Goal: Task Accomplishment & Management: Complete application form

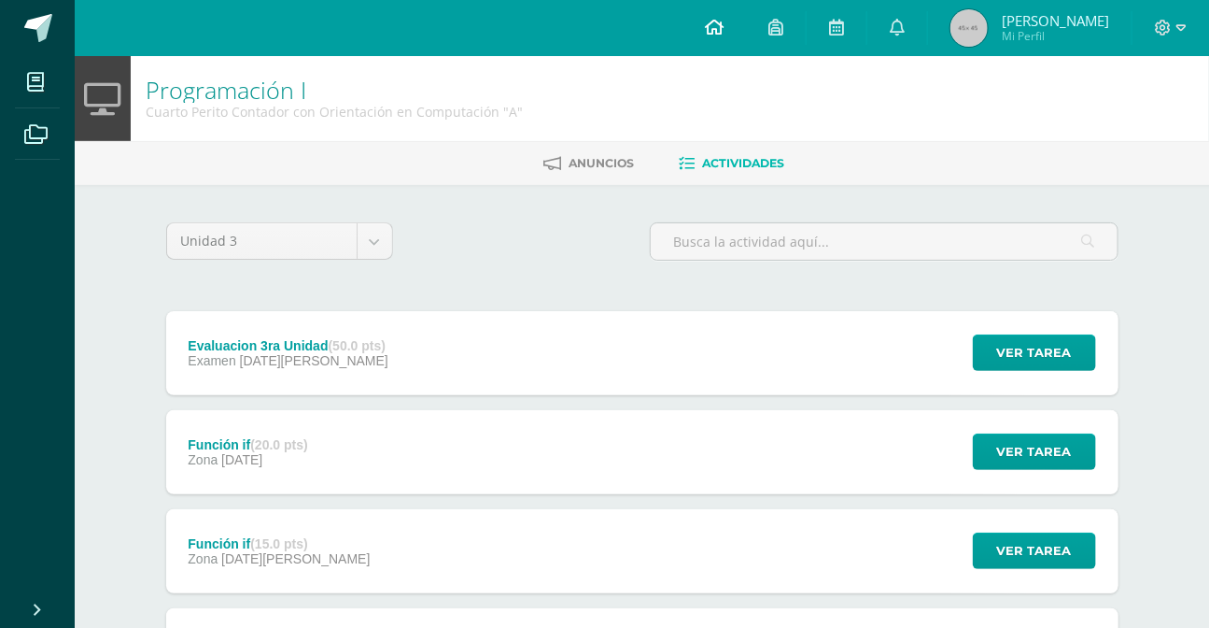
click at [713, 26] on link at bounding box center [714, 28] width 63 height 56
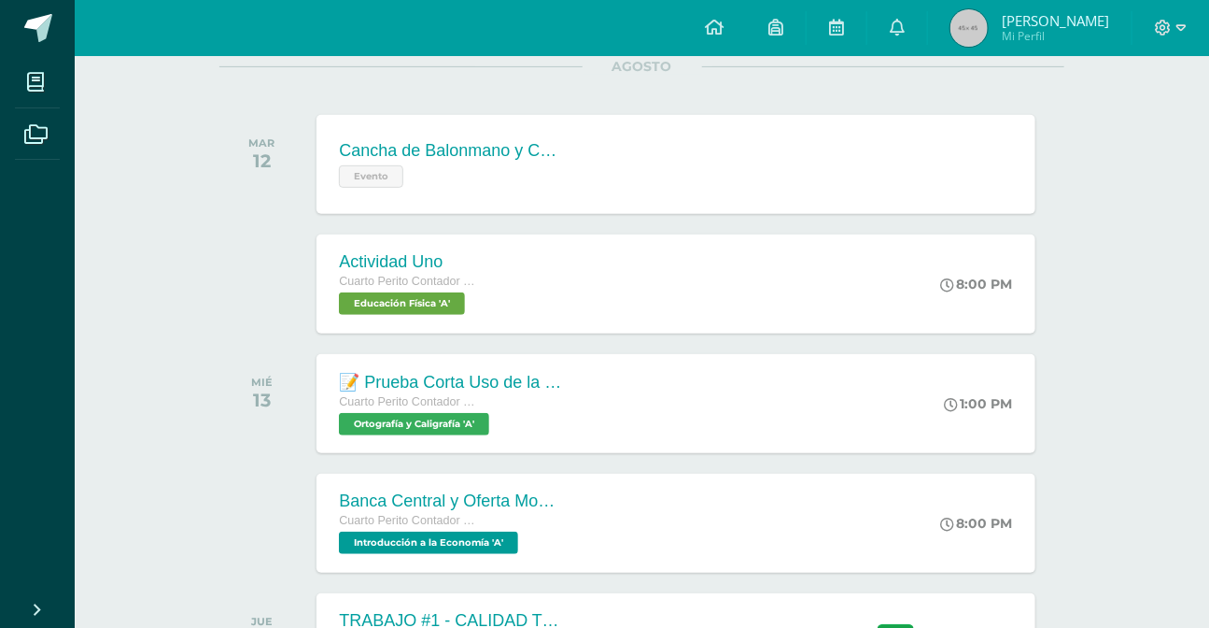
scroll to position [339, 0]
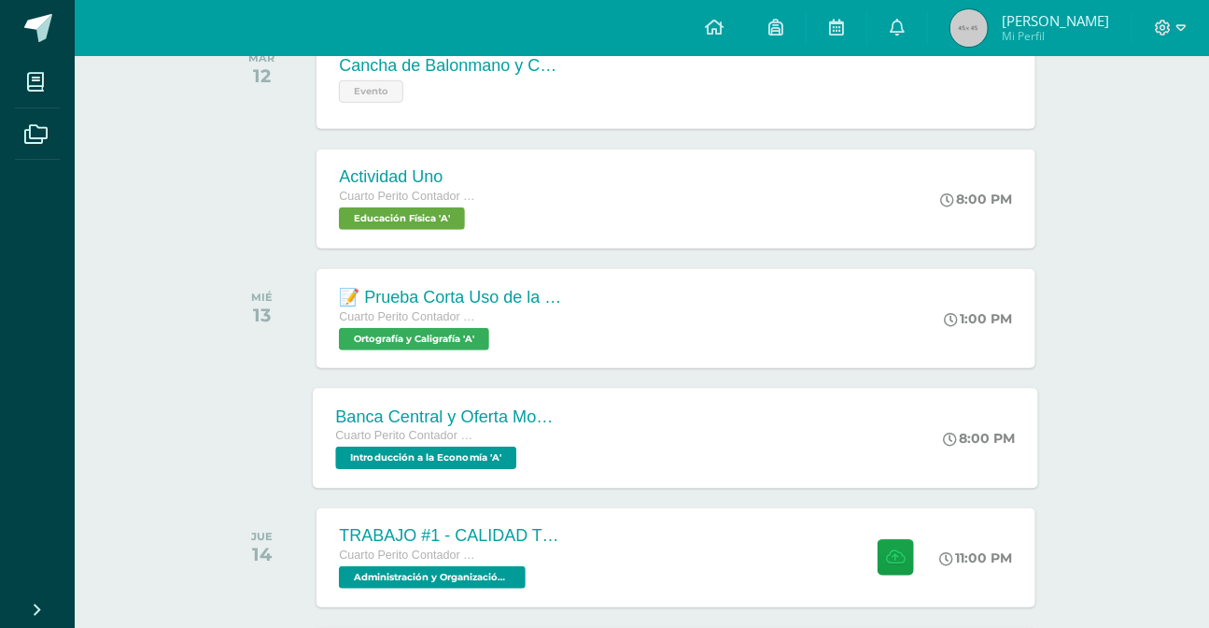
click at [580, 418] on div "Banca Central y Oferta Monetaria. Cuarto Perito Contador con Orientación en Com…" at bounding box center [450, 438] width 272 height 100
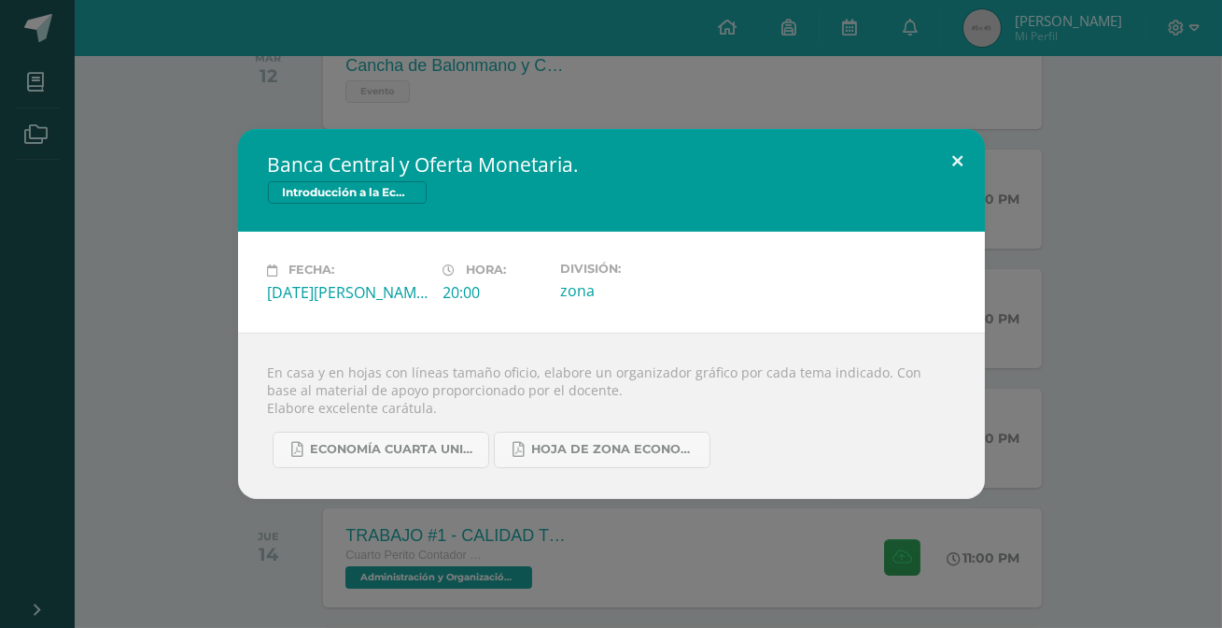
click at [940, 165] on button at bounding box center [958, 160] width 53 height 63
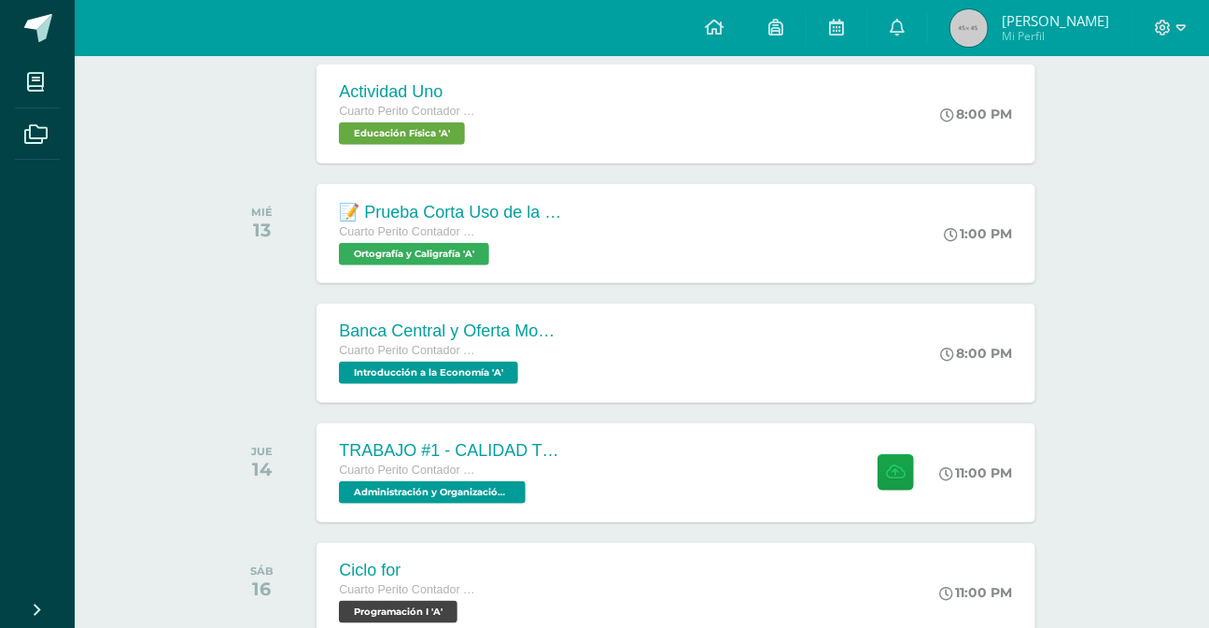
scroll to position [509, 0]
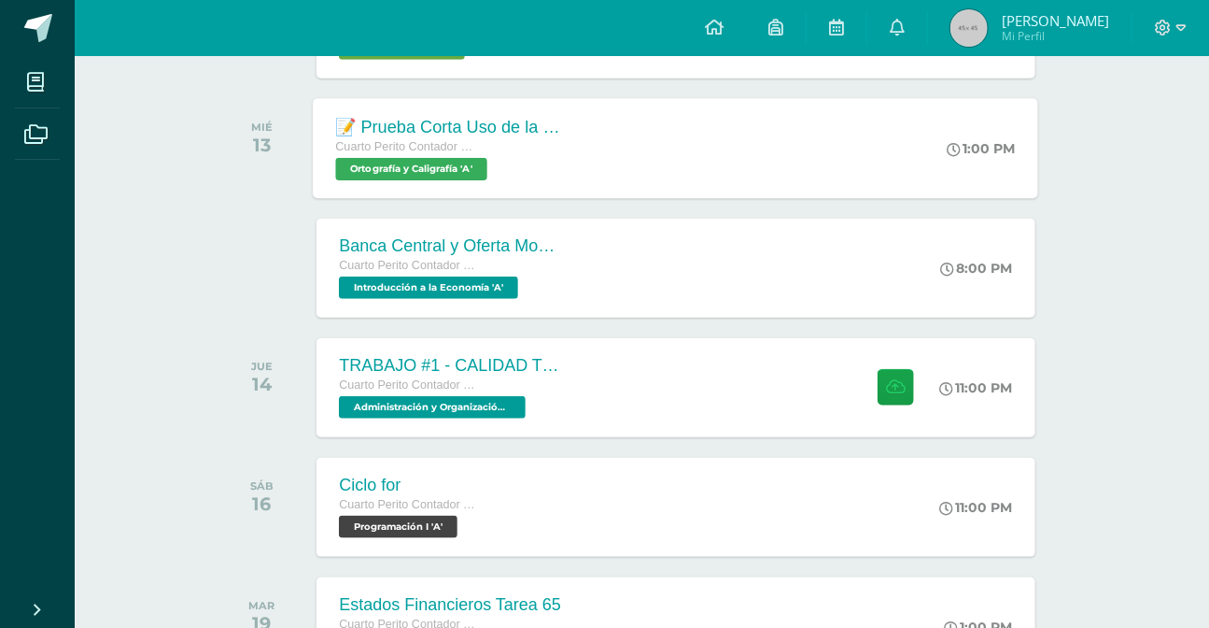
click at [693, 186] on div "📝 Prueba Corta Uso de la R y RR Uso de la X, [GEOGRAPHIC_DATA] y [GEOGRAPHIC_DA…" at bounding box center [677, 148] width 726 height 100
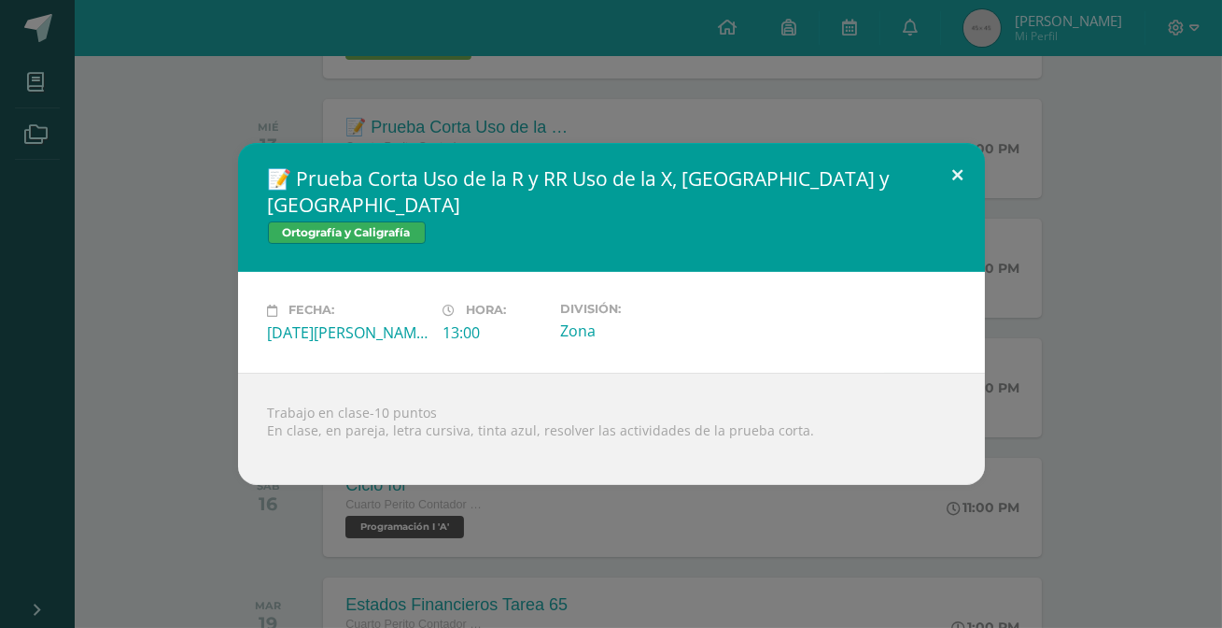
drag, startPoint x: 932, startPoint y: 196, endPoint x: 919, endPoint y: 196, distance: 13.1
click at [924, 196] on div "📝 Prueba Corta Uso de la R y RR Uso de la X, [GEOGRAPHIC_DATA] y [GEOGRAPHIC_DA…" at bounding box center [611, 313] width 747 height 341
click at [940, 184] on button at bounding box center [958, 174] width 53 height 63
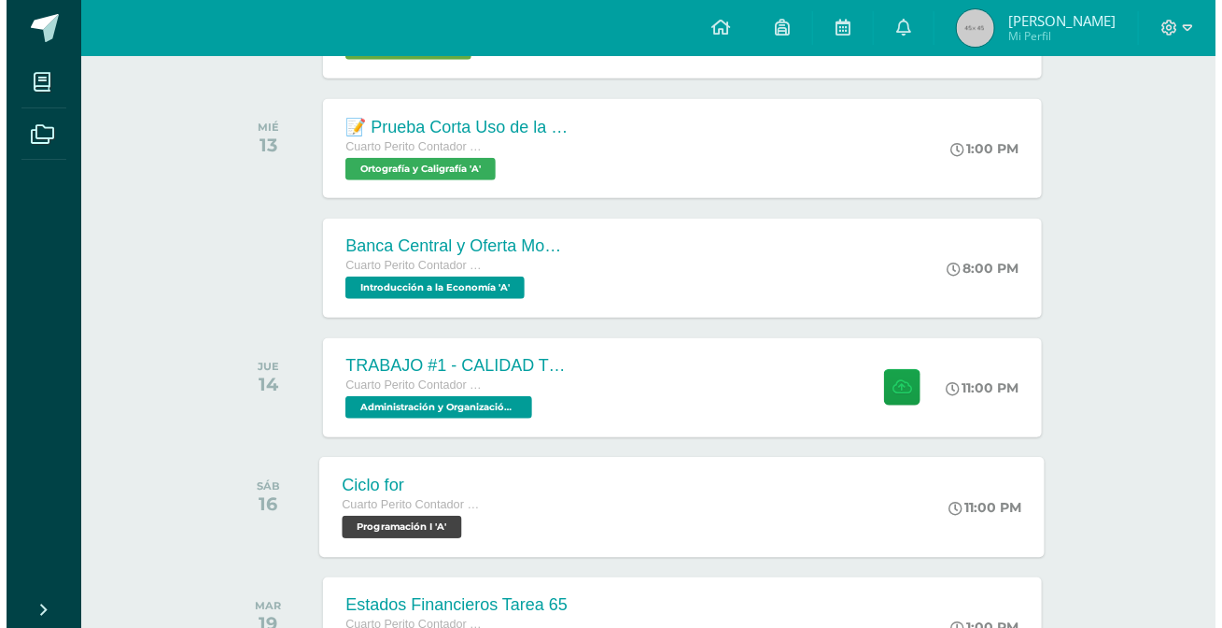
scroll to position [594, 0]
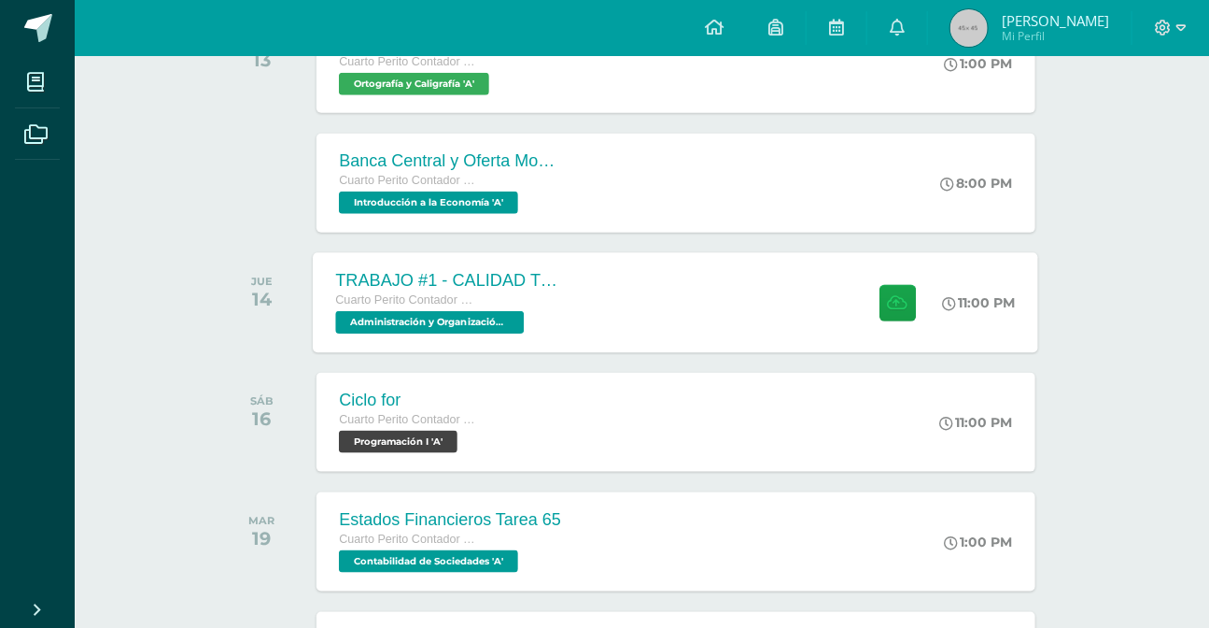
click at [559, 319] on div "Cuarto Perito Contador con Orientación en Computación Administración y Organiza…" at bounding box center [449, 311] width 226 height 43
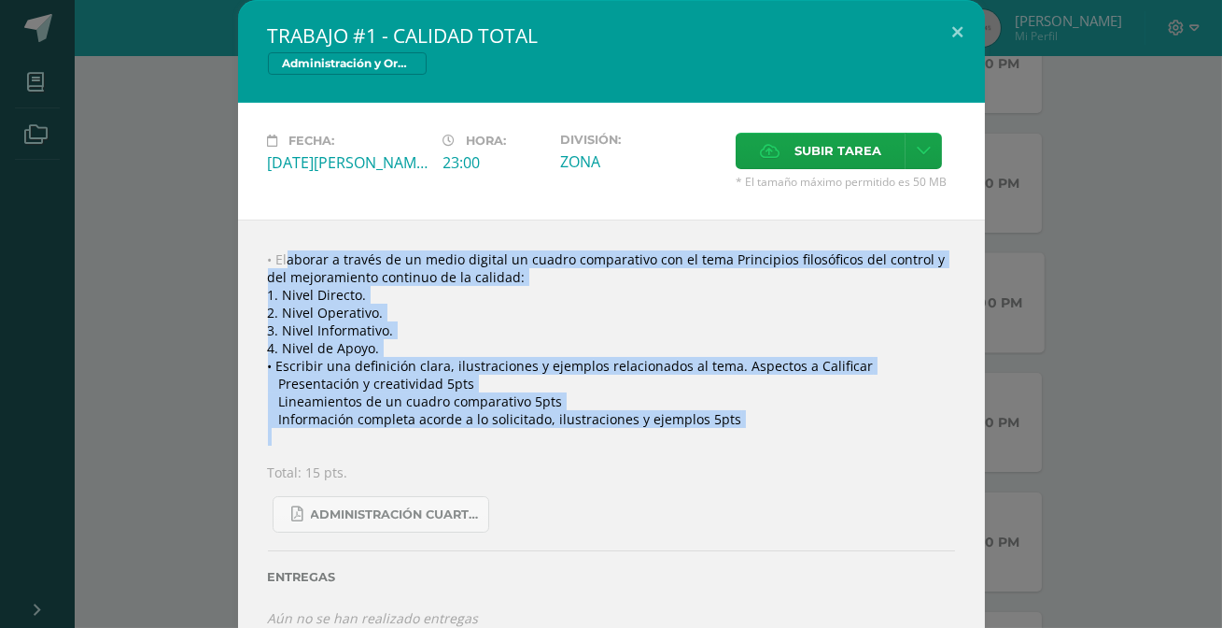
drag, startPoint x: 258, startPoint y: 259, endPoint x: 741, endPoint y: 437, distance: 514.7
click at [752, 447] on div "• Elaborar a través de un medio digital un cuadro comparativo con el tema Princ…" at bounding box center [611, 438] width 747 height 438
click at [465, 302] on div "• Elaborar a través de un medio digital un cuadro comparativo con el tema Princ…" at bounding box center [611, 438] width 747 height 438
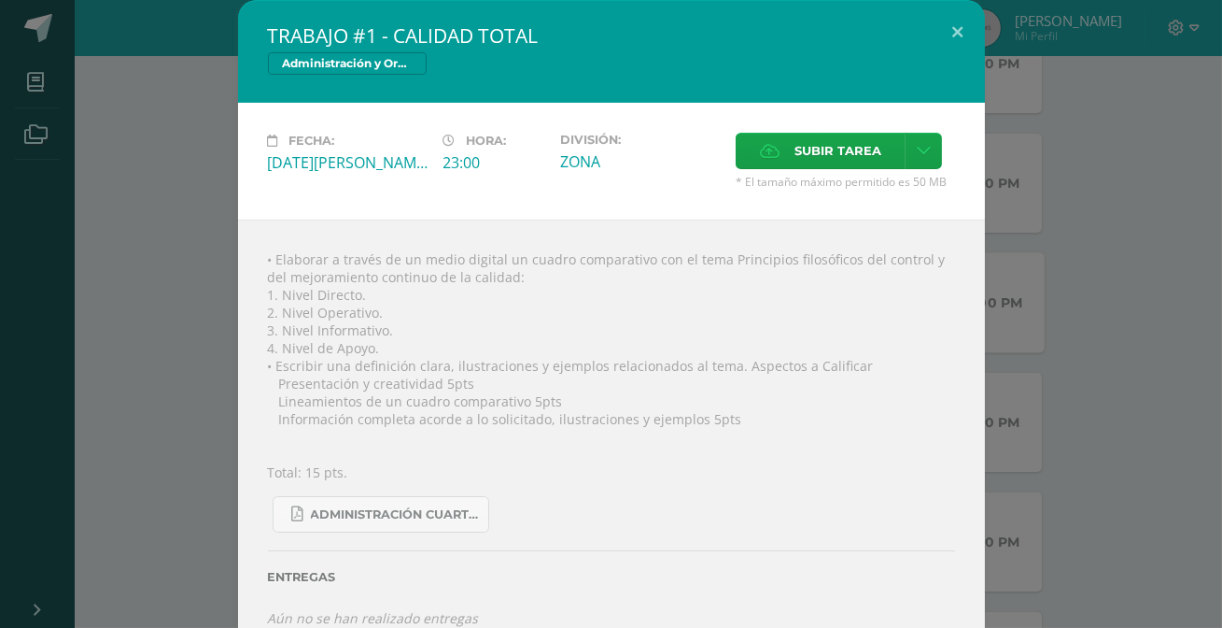
drag, startPoint x: 253, startPoint y: 252, endPoint x: 807, endPoint y: 383, distance: 569.0
click at [807, 383] on div "• Elaborar a través de un medio digital un cuadro comparativo con el tema Princ…" at bounding box center [611, 438] width 747 height 438
drag, startPoint x: 830, startPoint y: 387, endPoint x: 821, endPoint y: 386, distance: 9.4
click at [827, 386] on div "• Elaborar a través de un medio digital un cuadro comparativo con el tema Princ…" at bounding box center [611, 438] width 747 height 438
click at [839, 364] on div "• Elaborar a través de un medio digital un cuadro comparativo con el tema Princ…" at bounding box center [611, 438] width 747 height 438
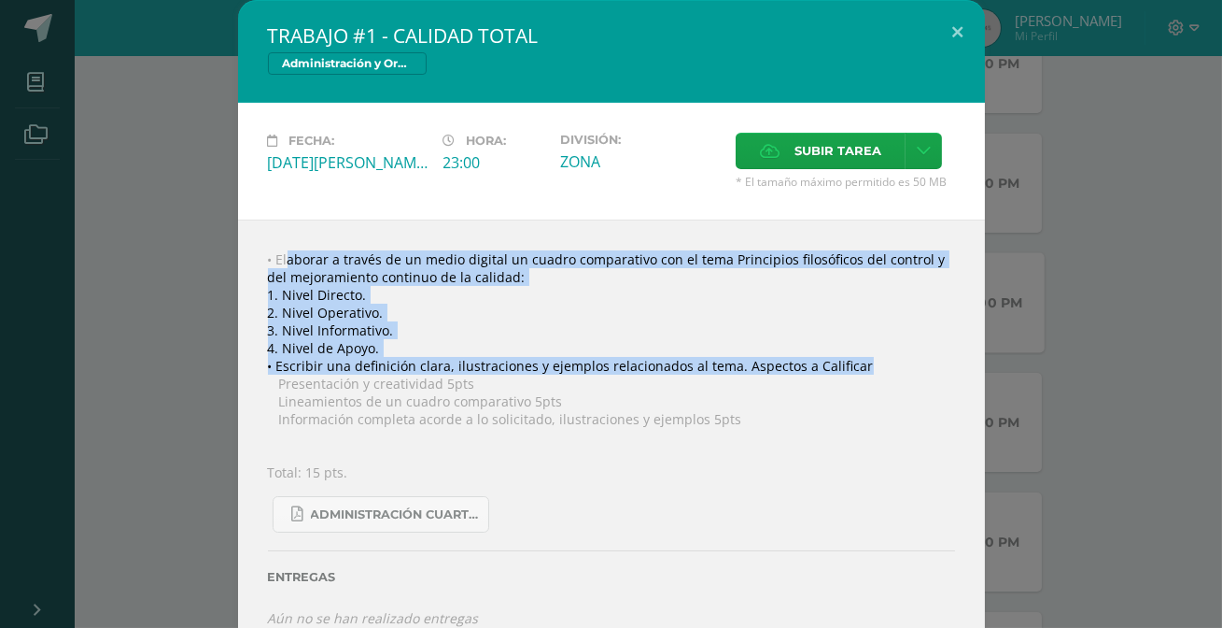
drag, startPoint x: 825, startPoint y: 367, endPoint x: 346, endPoint y: 255, distance: 491.1
click at [219, 254] on div "TRABAJO #1 - CALIDAD TOTAL Administración y Organización de Oficina Fecha: [DAT…" at bounding box center [610, 328] width 1207 height 657
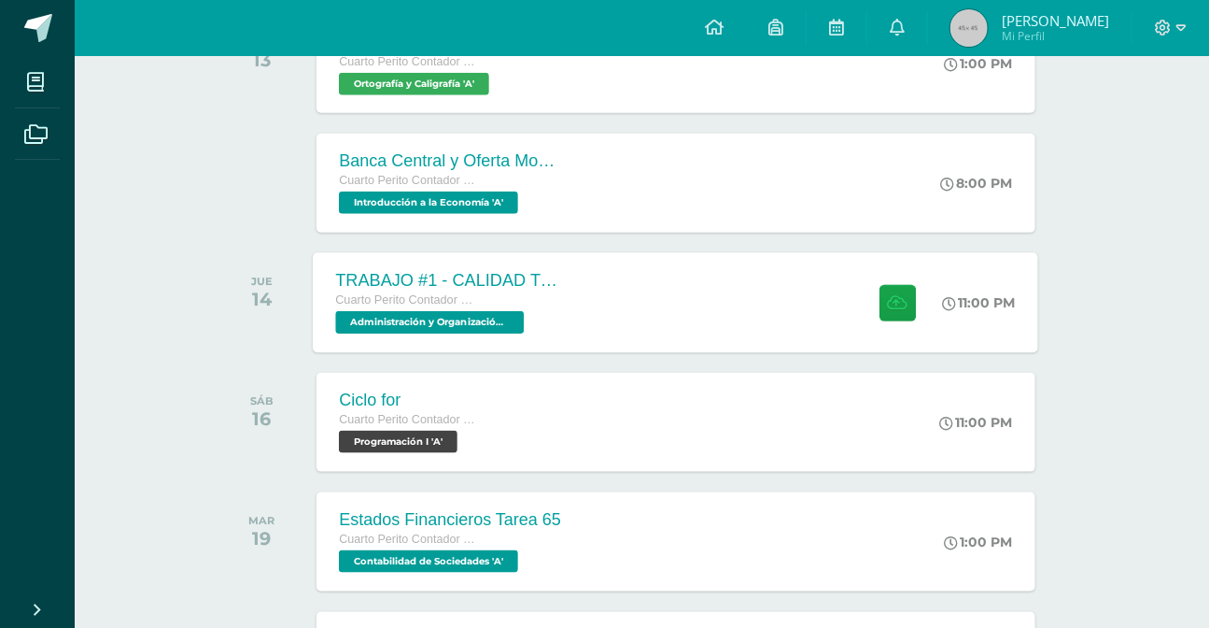
copy div "• Elaborar a través de un medio digital un cuadro comparativo con el tema Princ…"
click at [628, 308] on div "TRABAJO #1 - CALIDAD TOTAL Cuarto Perito Contador con Orientación en Computació…" at bounding box center [677, 302] width 726 height 100
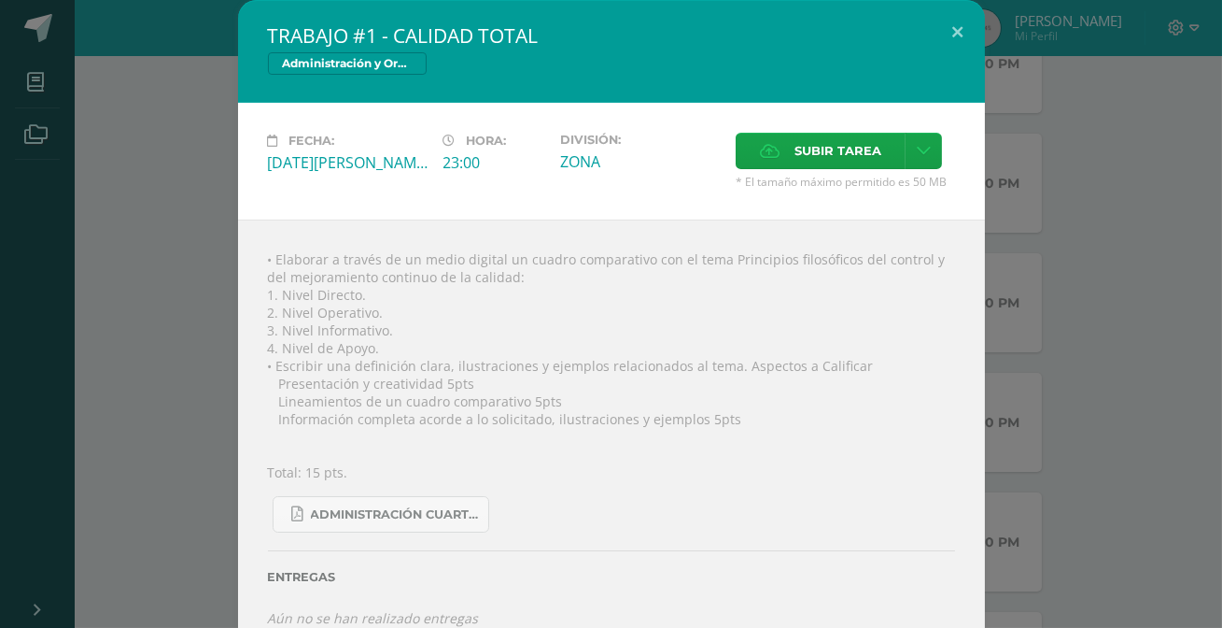
drag, startPoint x: 462, startPoint y: 378, endPoint x: 240, endPoint y: 353, distance: 223.7
click at [240, 353] on div "• Elaborar a través de un medio digital un cuadro comparativo con el tema Princ…" at bounding box center [611, 438] width 747 height 438
click at [453, 375] on div "• Elaborar a través de un medio digital un cuadro comparativo con el tema Princ…" at bounding box center [611, 438] width 747 height 438
click at [415, 378] on div "• Elaborar a través de un medio digital un cuadro comparativo con el tema Princ…" at bounding box center [611, 438] width 747 height 438
drag, startPoint x: 814, startPoint y: 355, endPoint x: 776, endPoint y: 345, distance: 39.6
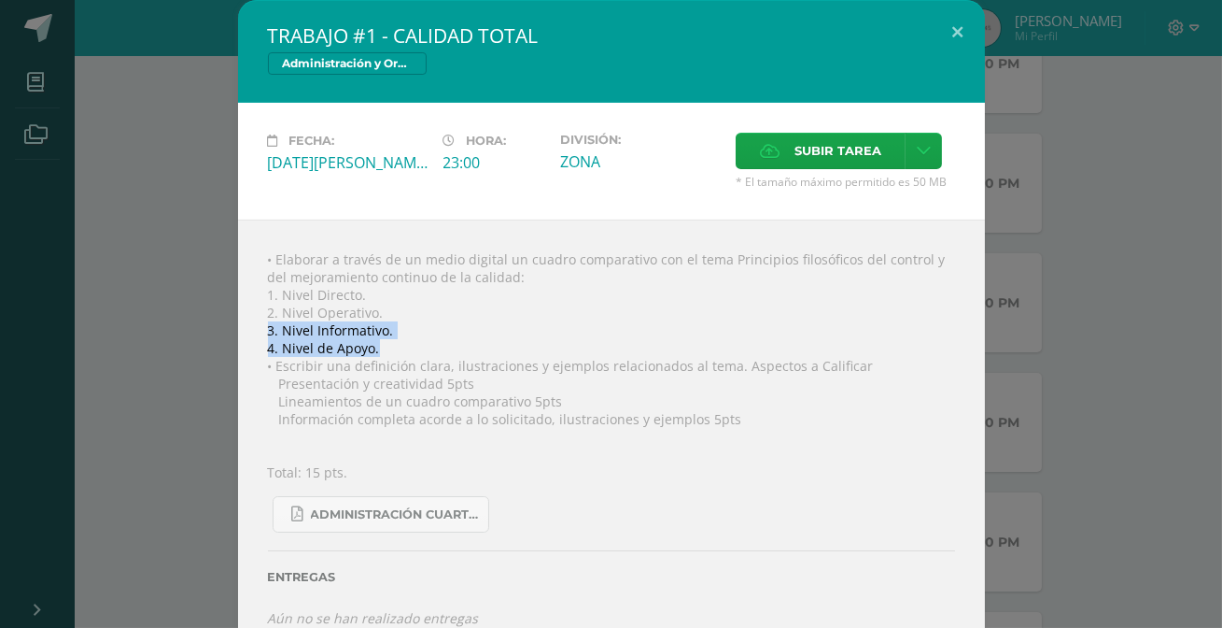
click at [541, 328] on div "• Elaborar a través de un medio digital un cuadro comparativo con el tema Princ…" at bounding box center [611, 438] width 747 height 438
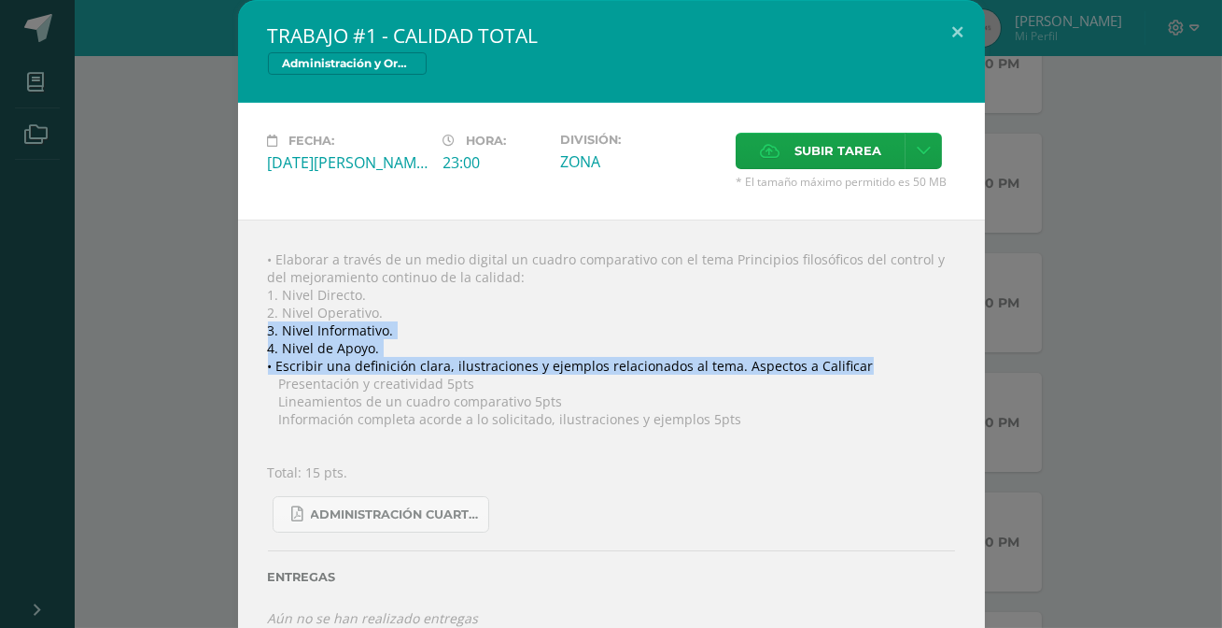
drag, startPoint x: 812, startPoint y: 360, endPoint x: 564, endPoint y: 346, distance: 248.8
click at [514, 340] on div "• Elaborar a través de un medio digital un cuadro comparativo con el tema Princ…" at bounding box center [611, 438] width 747 height 438
click at [730, 366] on div "• Elaborar a través de un medio digital un cuadro comparativo con el tema Princ…" at bounding box center [611, 438] width 747 height 438
click at [666, 357] on div "• Elaborar a través de un medio digital un cuadro comparativo con el tema Princ…" at bounding box center [611, 438] width 747 height 438
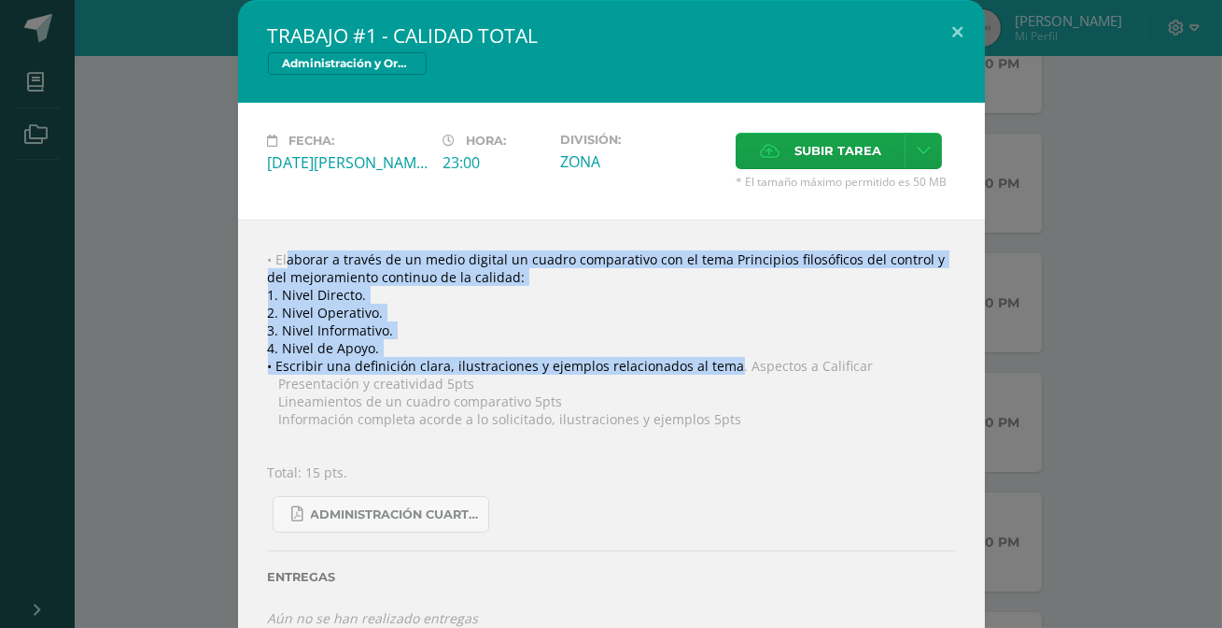
drag, startPoint x: 704, startPoint y: 363, endPoint x: 247, endPoint y: 226, distance: 477.7
click at [247, 226] on div "• Elaborar a través de un medio digital un cuadro comparativo con el tema Princ…" at bounding box center [611, 438] width 747 height 438
copy div "• Elaborar a través de un medio digital un cuadro comparativo con el tema Princ…"
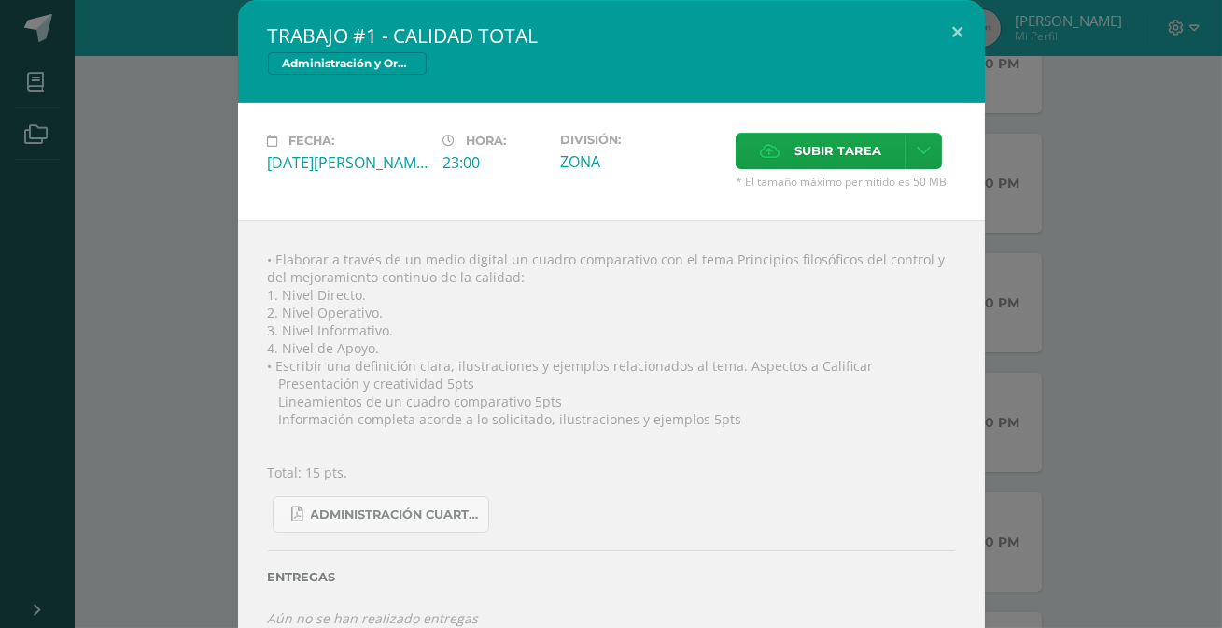
click at [717, 422] on div "• Elaborar a través de un medio digital un cuadro comparativo con el tema Princ…" at bounding box center [611, 438] width 747 height 438
drag, startPoint x: 485, startPoint y: 429, endPoint x: 170, endPoint y: 267, distance: 353.7
click at [170, 267] on div "TRABAJO #1 - CALIDAD TOTAL Administración y Organización de Oficina Fecha: [DAT…" at bounding box center [610, 328] width 1207 height 657
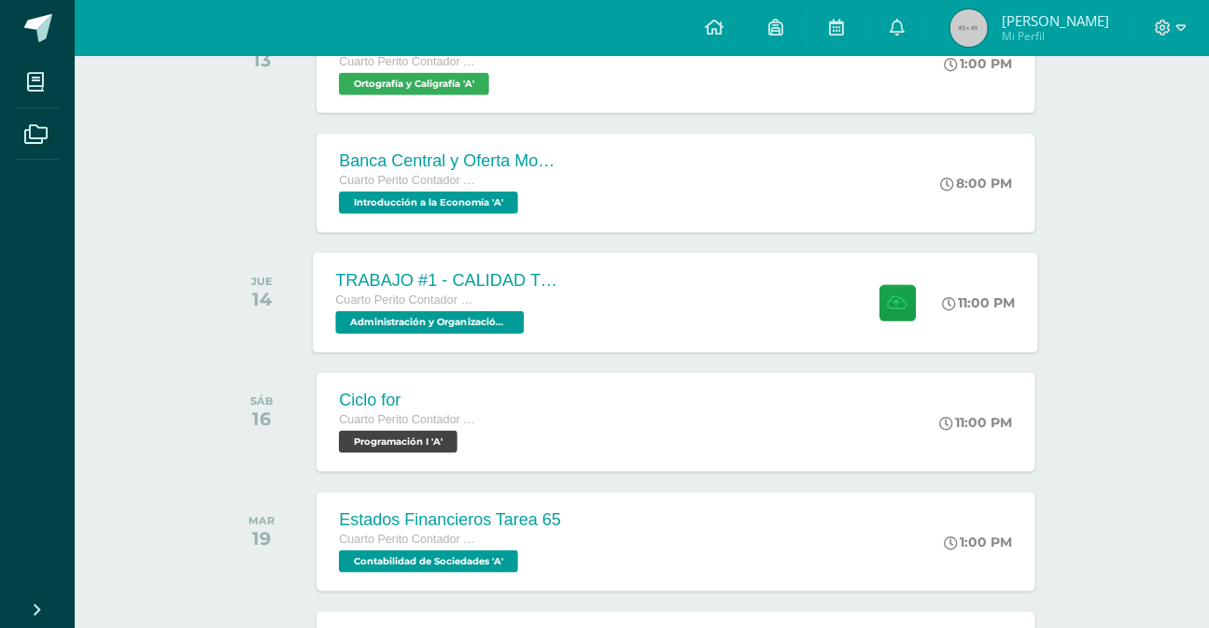
click at [570, 299] on div "TRABAJO #1 - CALIDAD TOTAL Cuarto Perito Contador con Orientación en Computació…" at bounding box center [450, 302] width 272 height 100
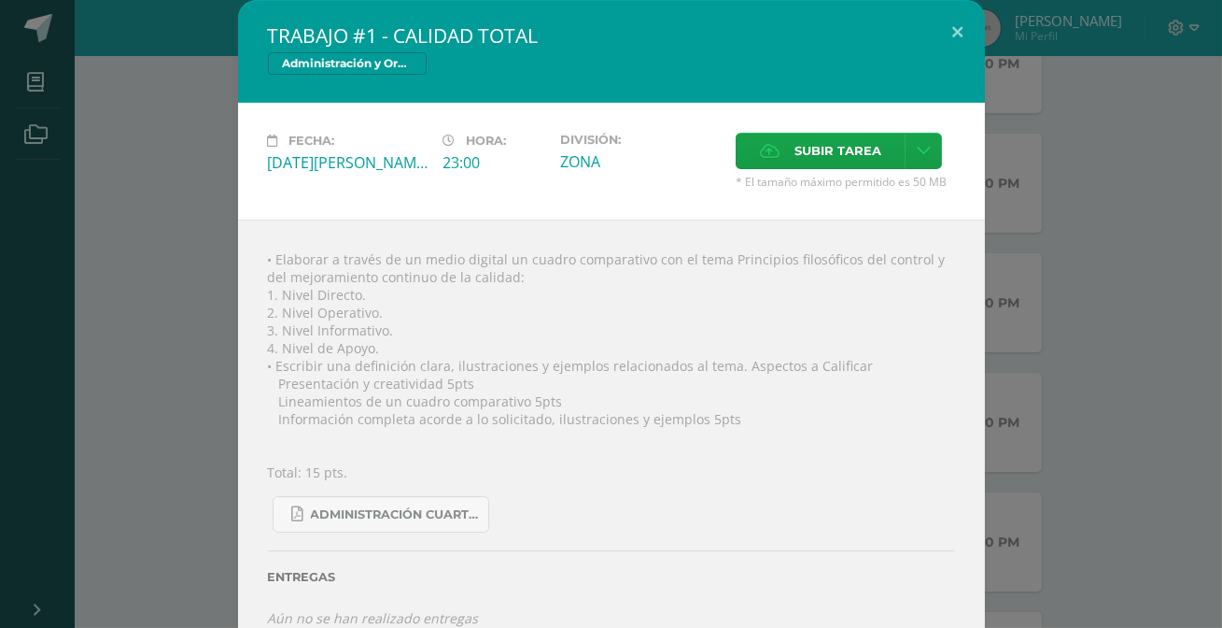
drag, startPoint x: 684, startPoint y: 409, endPoint x: 207, endPoint y: 229, distance: 510.1
click at [207, 229] on div "TRABAJO #1 - CALIDAD TOTAL Administración y Organización de Oficina Fecha: [DAT…" at bounding box center [610, 328] width 1207 height 657
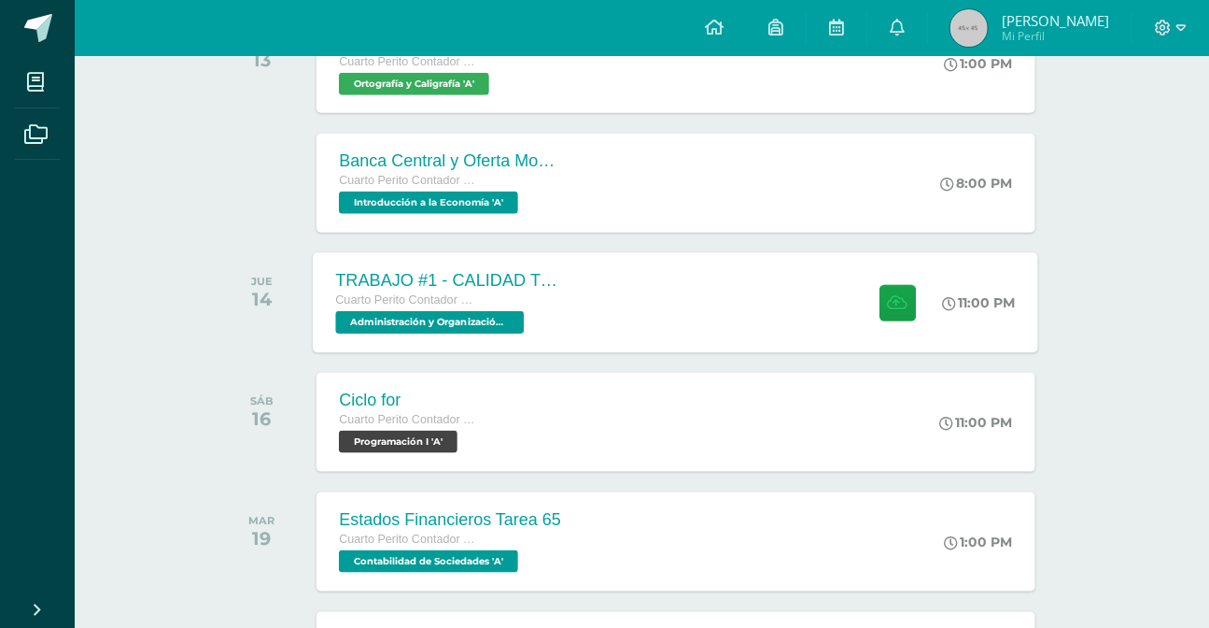
click at [565, 289] on div "TRABAJO #1 - CALIDAD TOTAL Cuarto Perito Contador con Orientación en Computació…" at bounding box center [450, 302] width 272 height 100
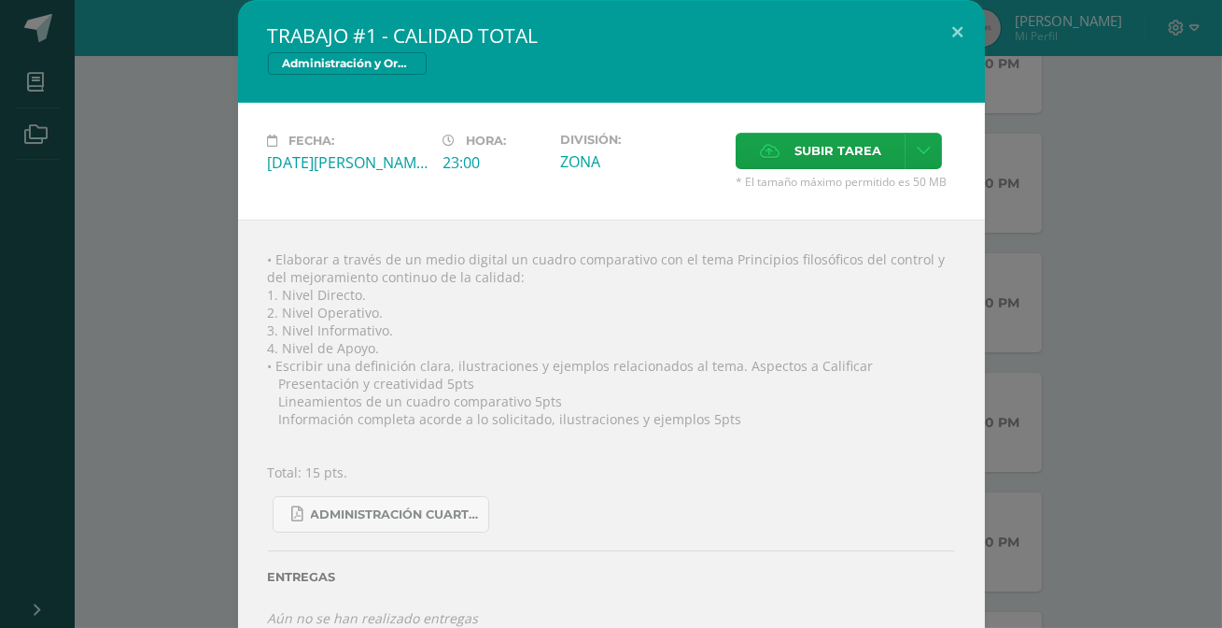
drag, startPoint x: 233, startPoint y: 353, endPoint x: 791, endPoint y: 418, distance: 562.2
click at [791, 418] on div "• Elaborar a través de un medio digital un cuadro comparativo con el tema Princ…" at bounding box center [611, 438] width 747 height 438
click at [843, 150] on span "Subir tarea" at bounding box center [838, 151] width 87 height 35
click at [0, 0] on input "Subir tarea" at bounding box center [0, 0] width 0 height 0
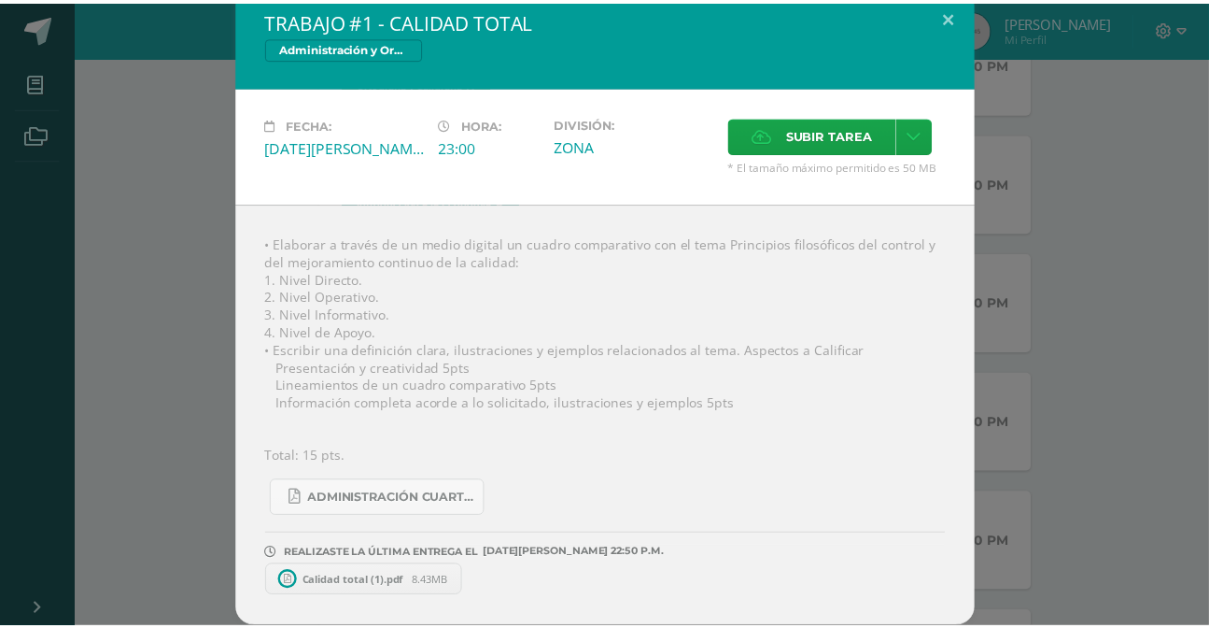
scroll to position [16, 0]
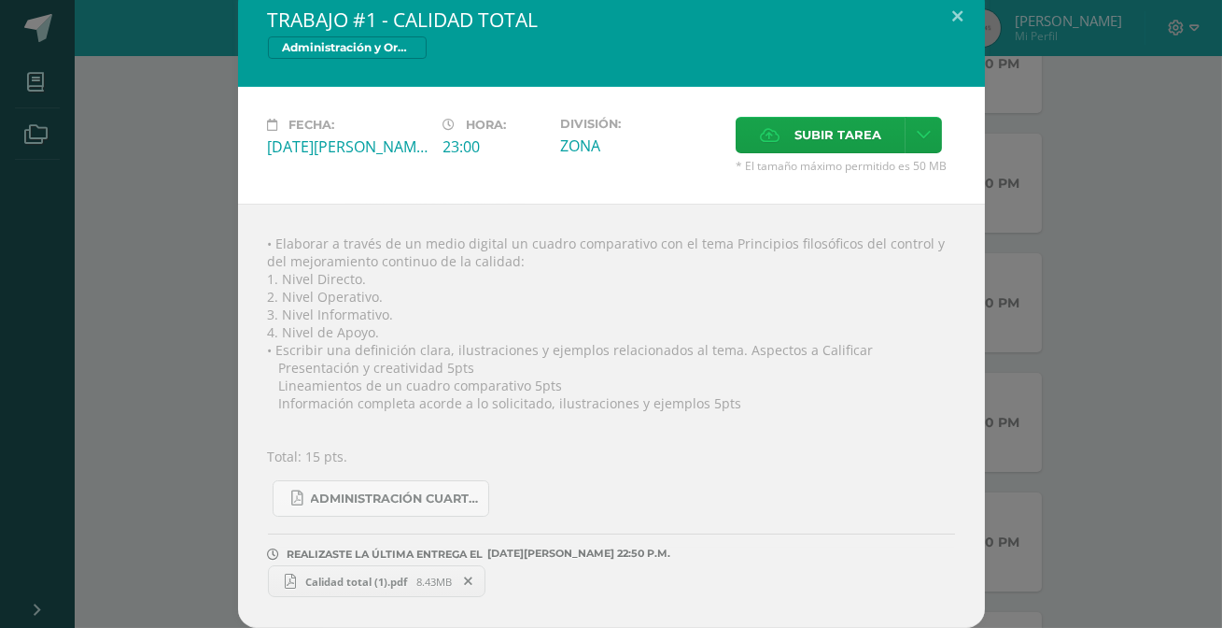
click at [379, 580] on span "Calidad total (1).pdf" at bounding box center [356, 581] width 120 height 14
click at [368, 498] on span "ADMINISTRACIÓN CUARTA UNIDAD .pdf" at bounding box center [395, 498] width 168 height 15
click at [948, 25] on button at bounding box center [958, 15] width 53 height 63
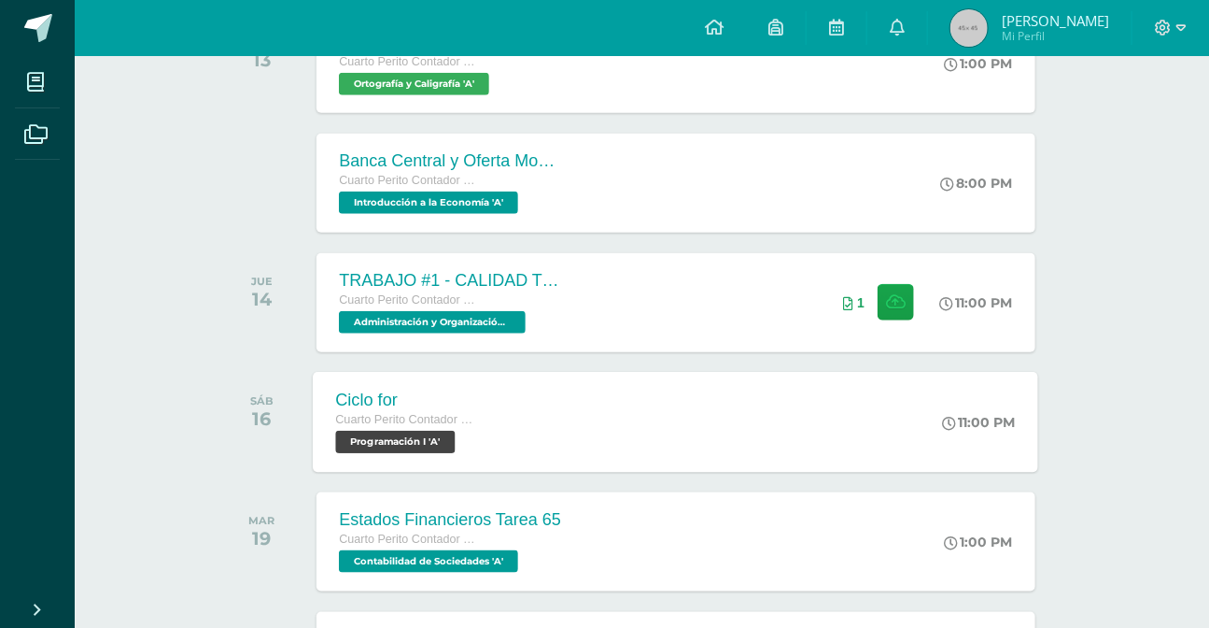
click at [629, 409] on div "Ciclo for Cuarto Perito Contador con Orientación en Computación Programación I …" at bounding box center [677, 422] width 726 height 100
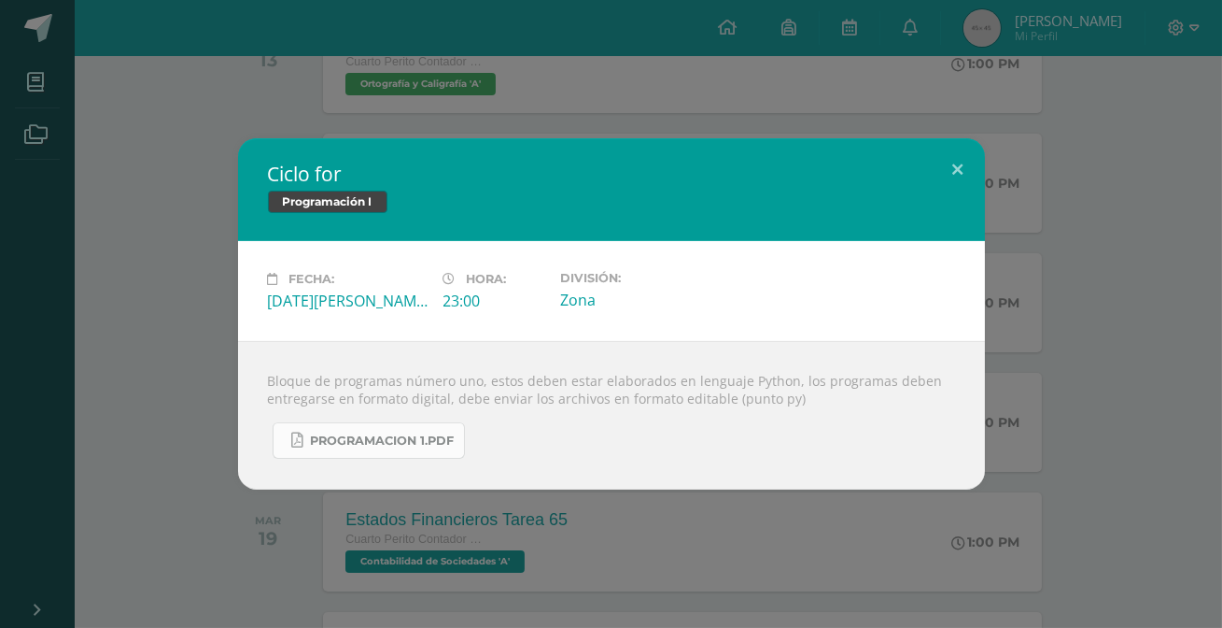
click at [436, 436] on span "Programacion 1.pdf" at bounding box center [383, 440] width 144 height 15
click at [968, 160] on button at bounding box center [958, 169] width 53 height 63
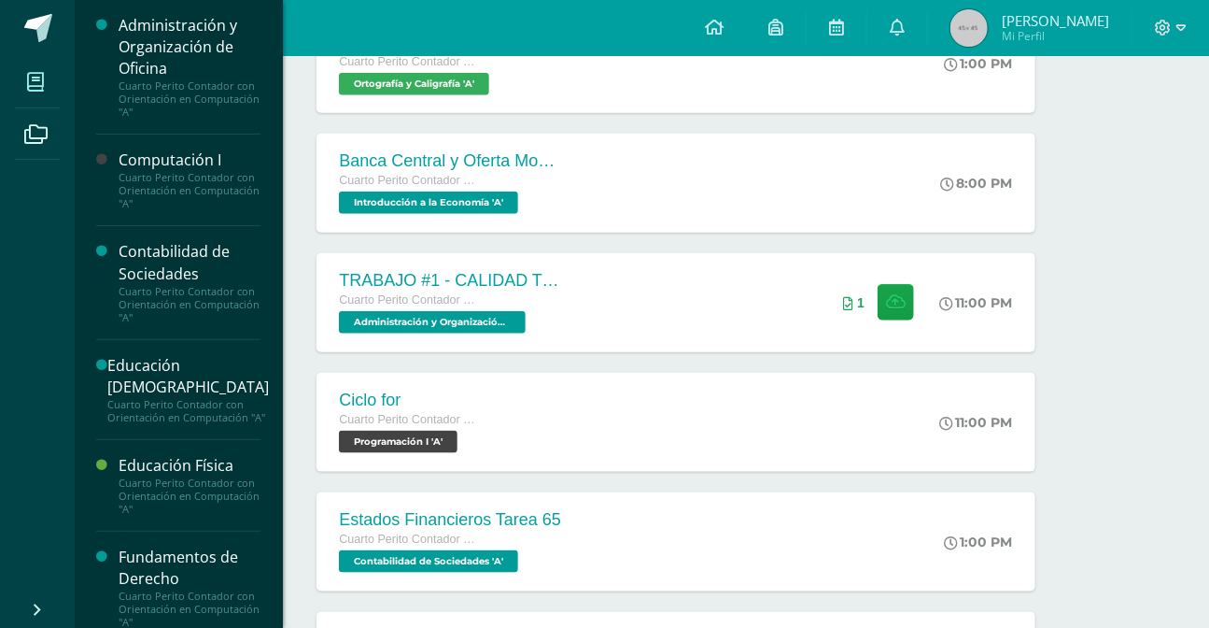
click at [29, 86] on icon at bounding box center [35, 82] width 17 height 19
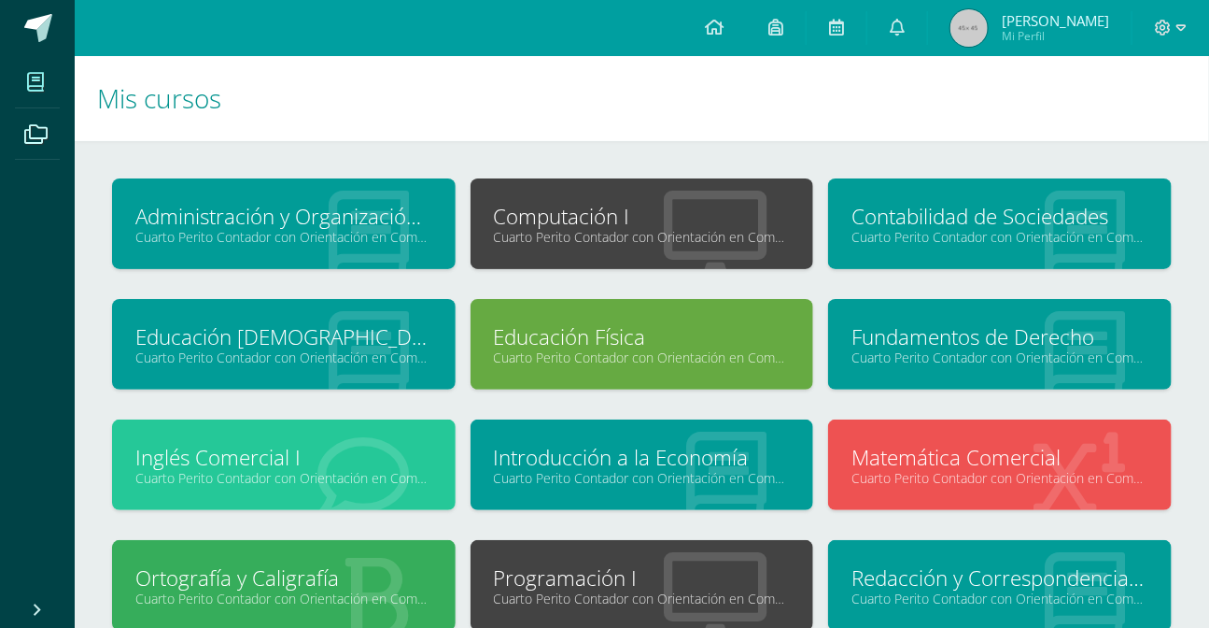
scroll to position [155, 0]
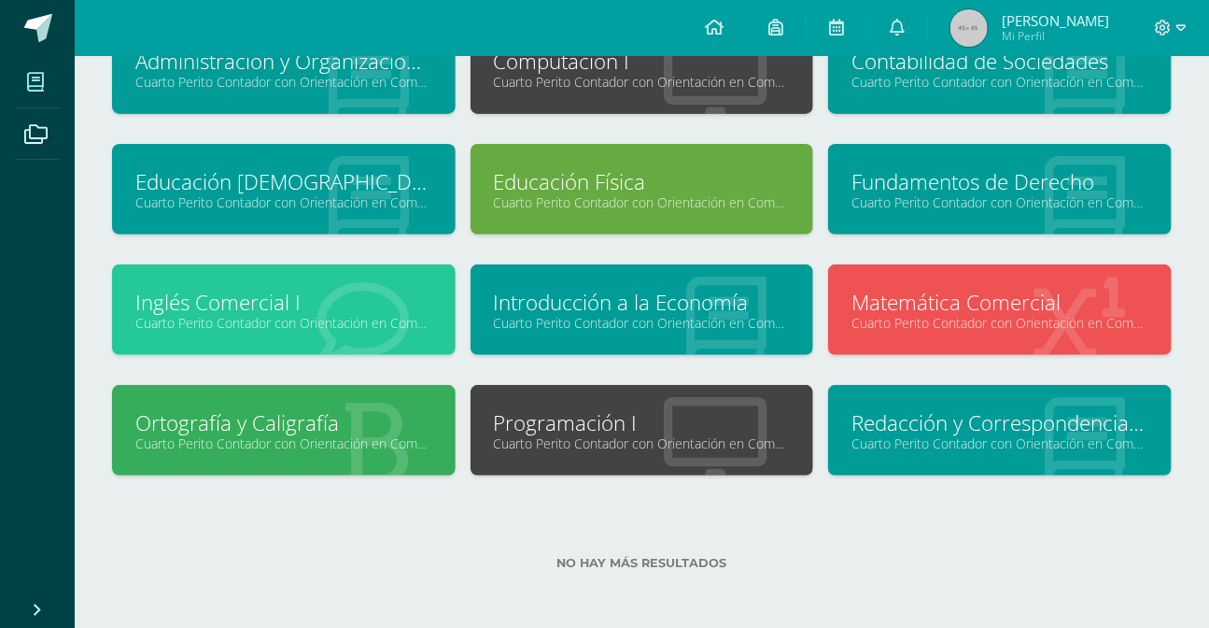
click at [706, 442] on link "Cuarto Perito Contador con Orientación en Computación "A"" at bounding box center [642, 443] width 297 height 18
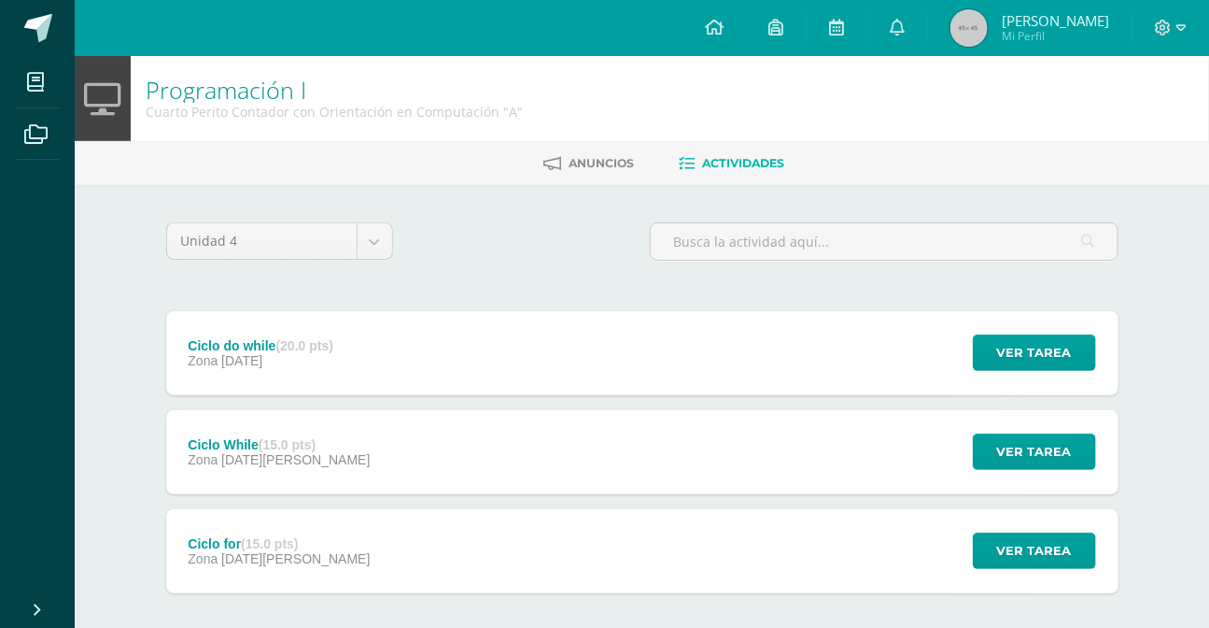
scroll to position [90, 0]
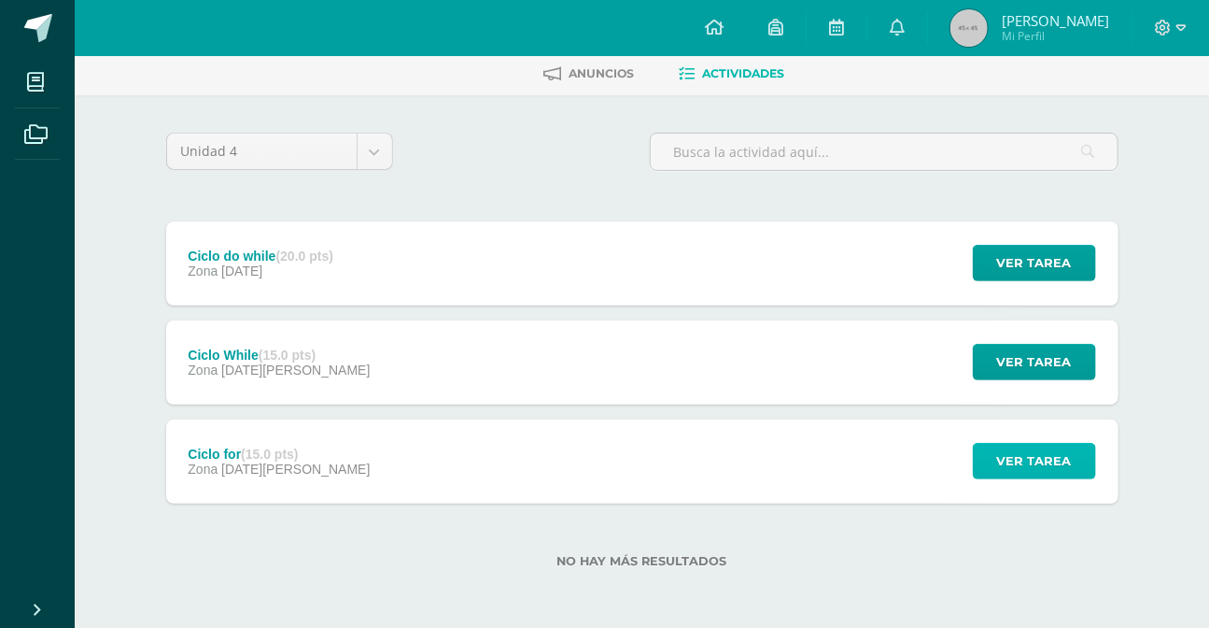
click at [1046, 448] on span "Ver tarea" at bounding box center [1034, 461] width 75 height 35
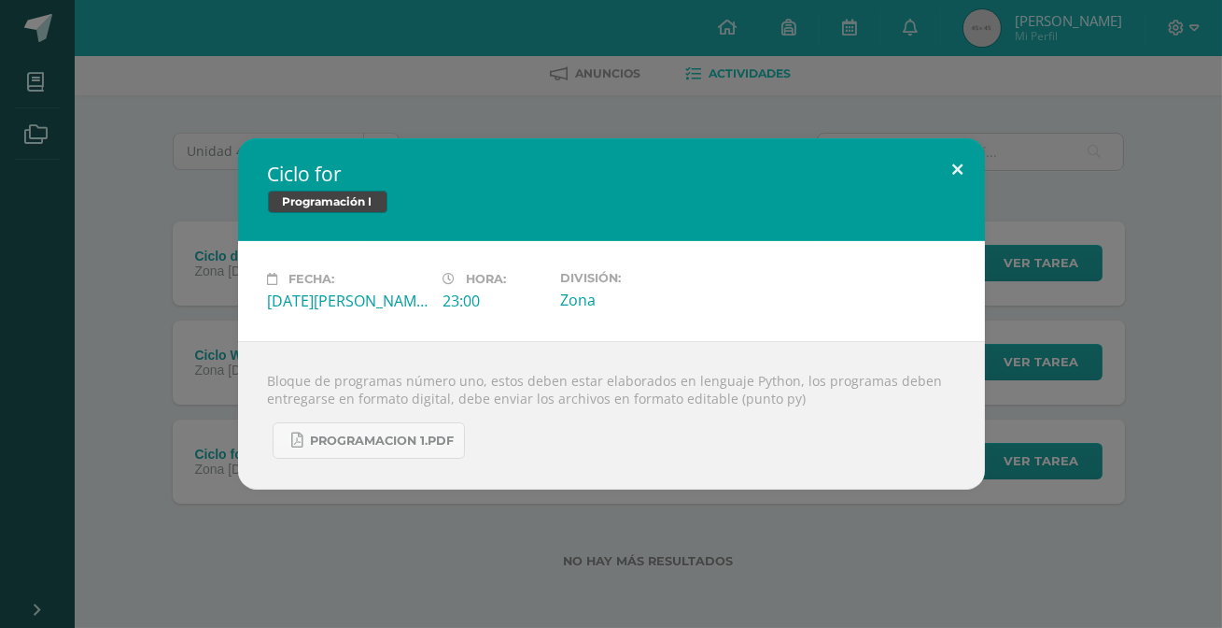
click at [948, 161] on button at bounding box center [958, 169] width 53 height 63
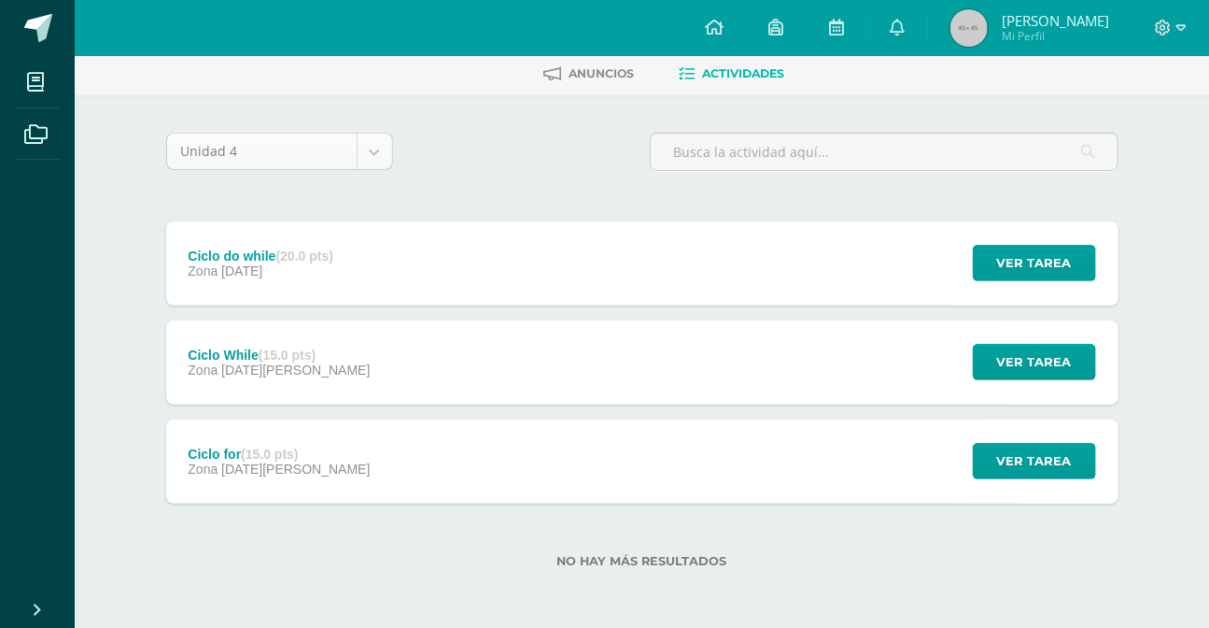
click at [365, 140] on body "Mis cursos Archivos Cerrar panel Administración y Organización de Oficina Cuart…" at bounding box center [604, 268] width 1209 height 717
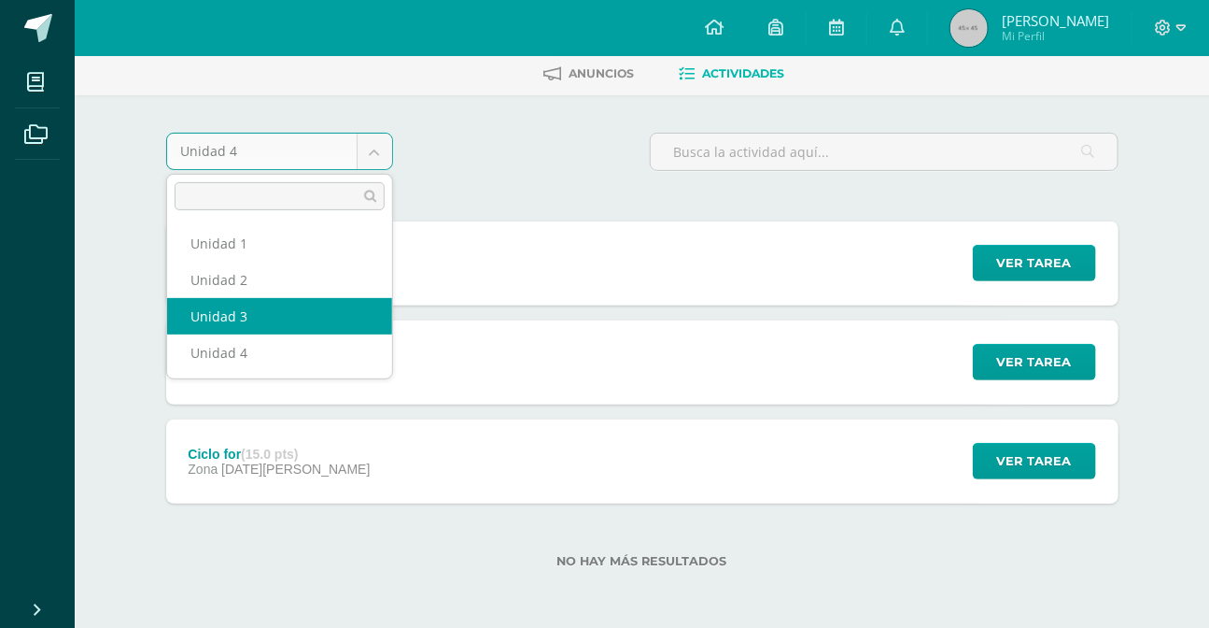
select select "Unidad 3"
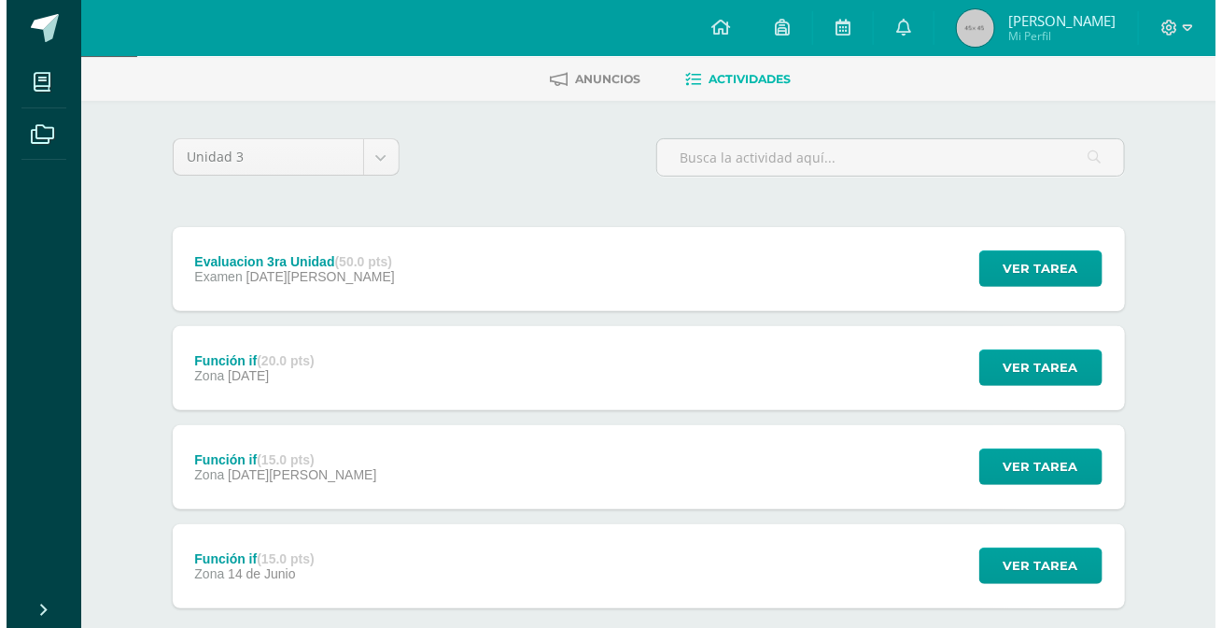
scroll to position [169, 0]
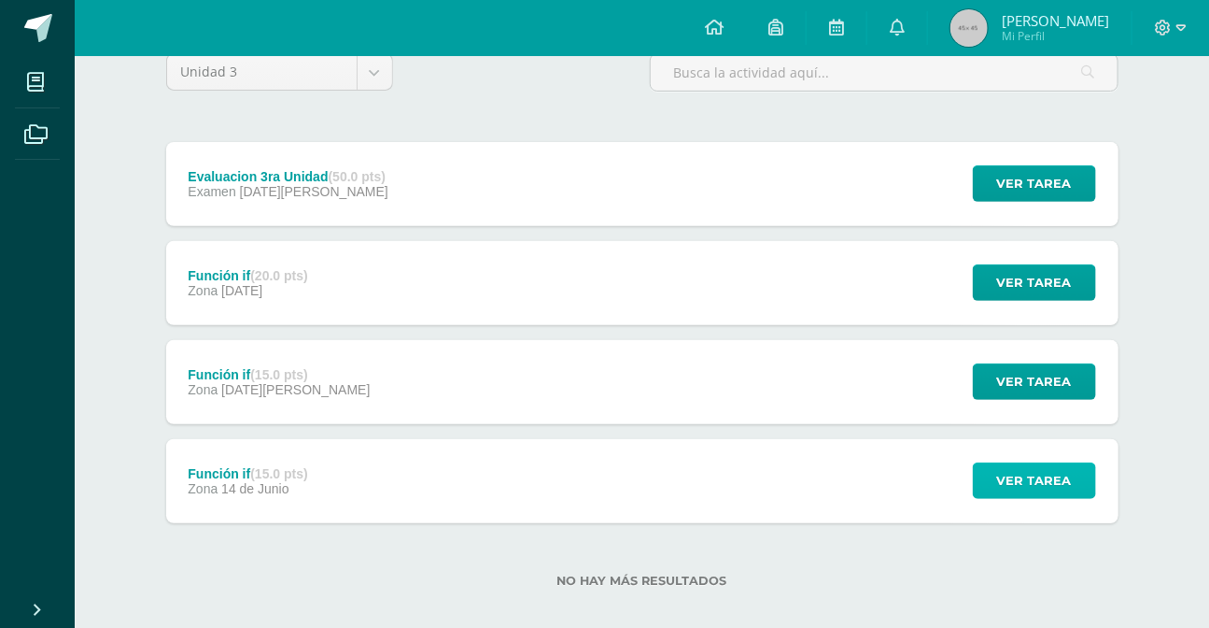
click at [987, 485] on button "Ver tarea" at bounding box center [1034, 480] width 123 height 36
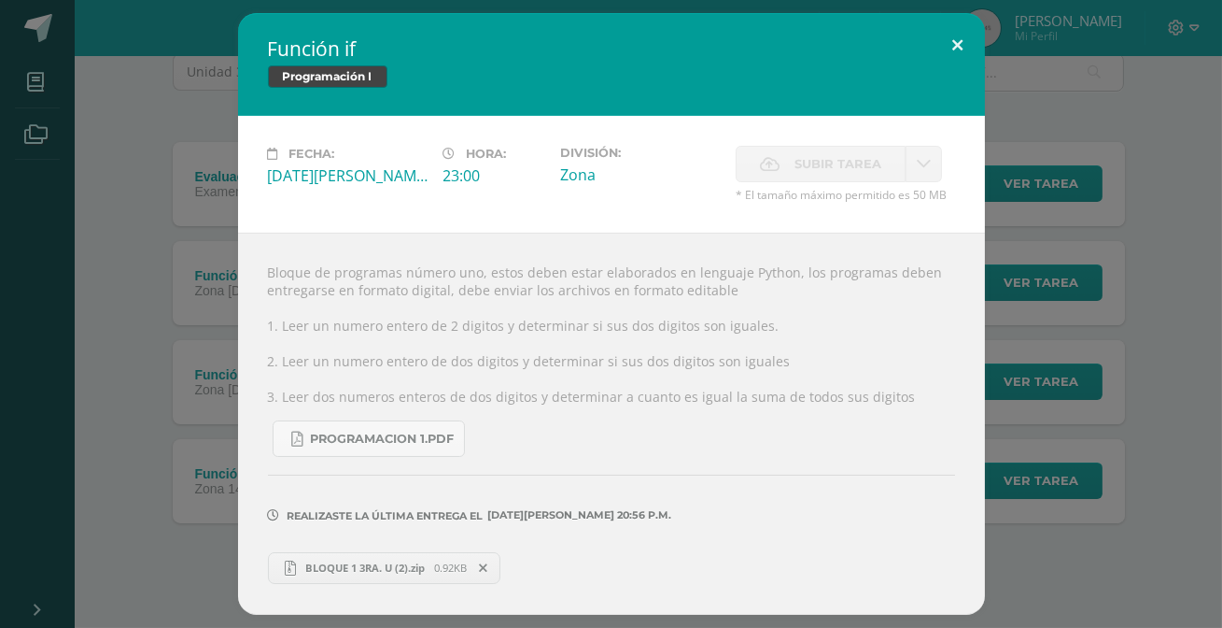
click at [955, 34] on button at bounding box center [958, 44] width 53 height 63
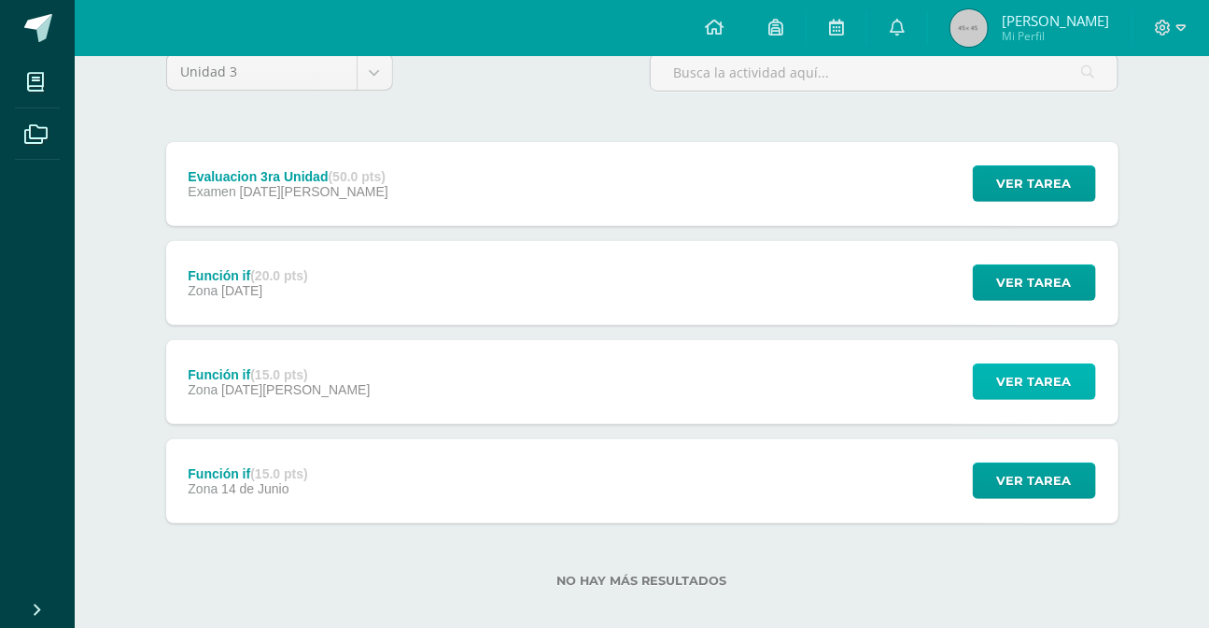
click at [997, 381] on button "Ver tarea" at bounding box center [1034, 381] width 123 height 36
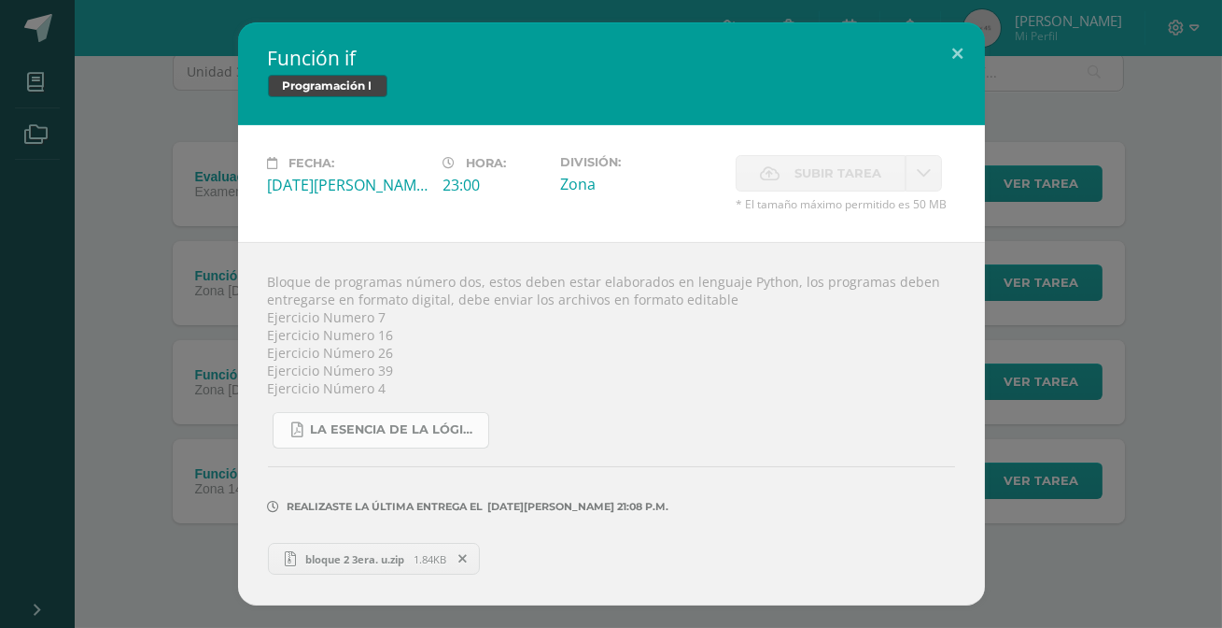
click at [401, 442] on link "La Esencia de la Lógica de Programación - Omar Trejos Buritica - 1ra Edición.pdf" at bounding box center [381, 430] width 217 height 36
